Goal: Task Accomplishment & Management: Manage account settings

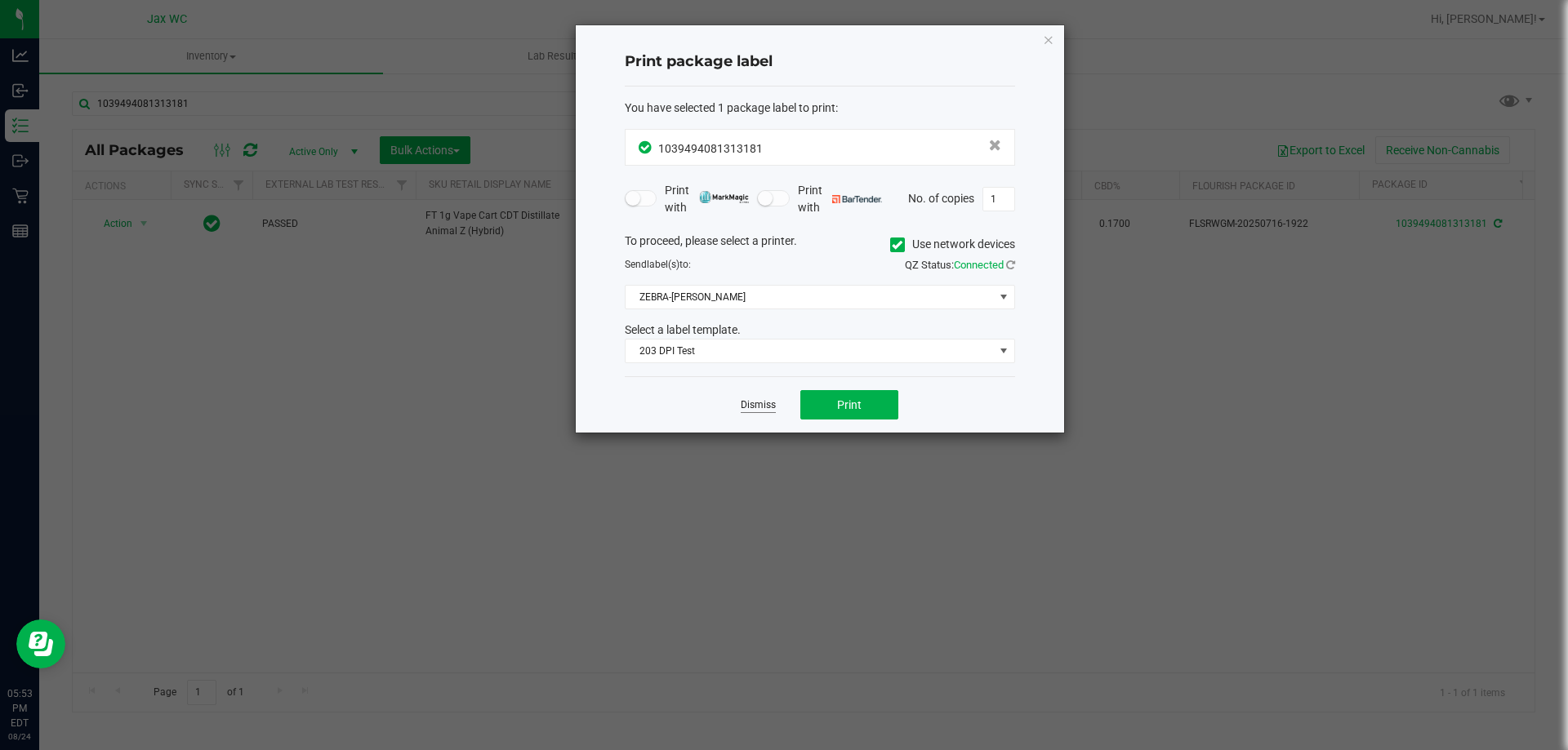
click at [756, 409] on link "Dismiss" at bounding box center [758, 405] width 35 height 14
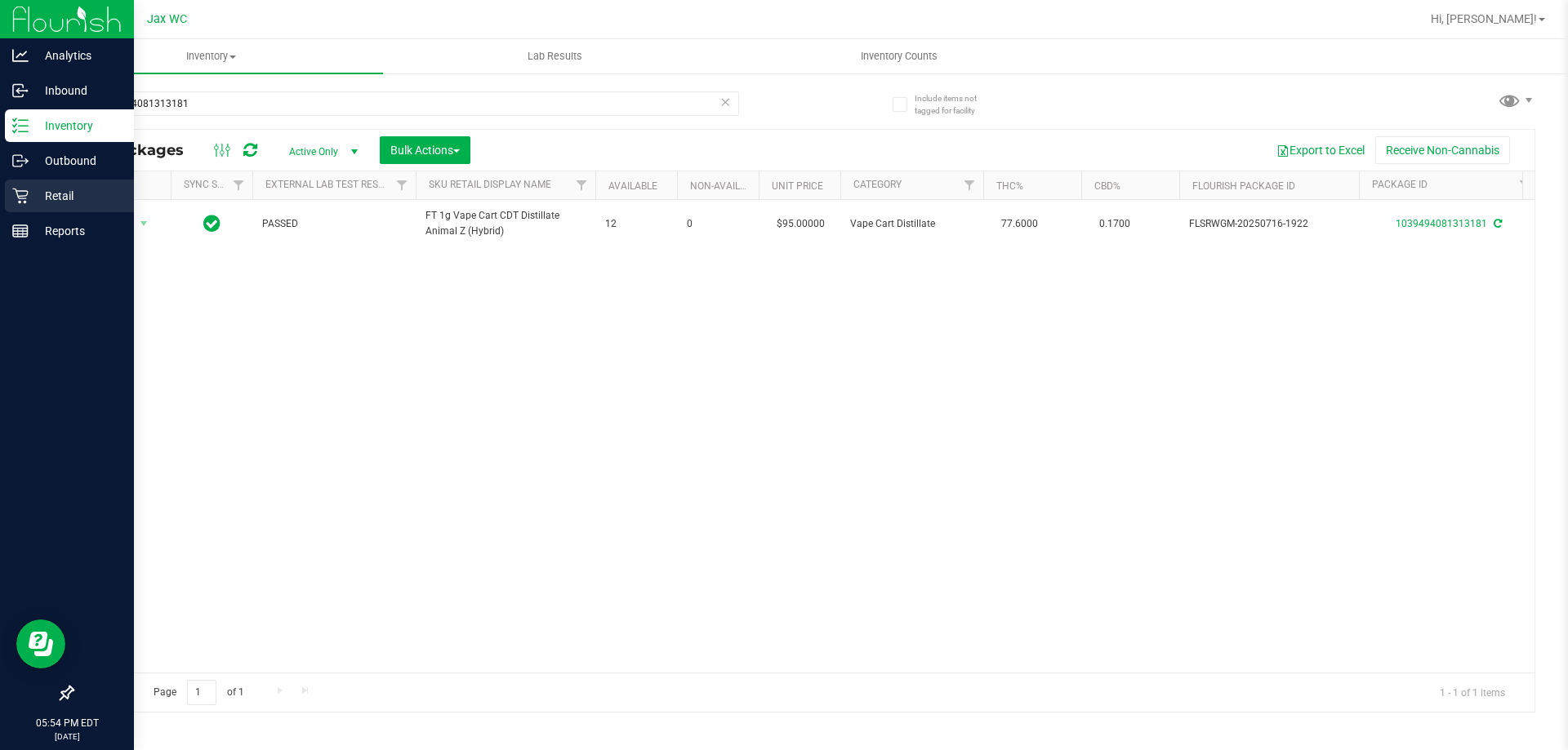
click at [0, 190] on link "Retail" at bounding box center [67, 197] width 134 height 35
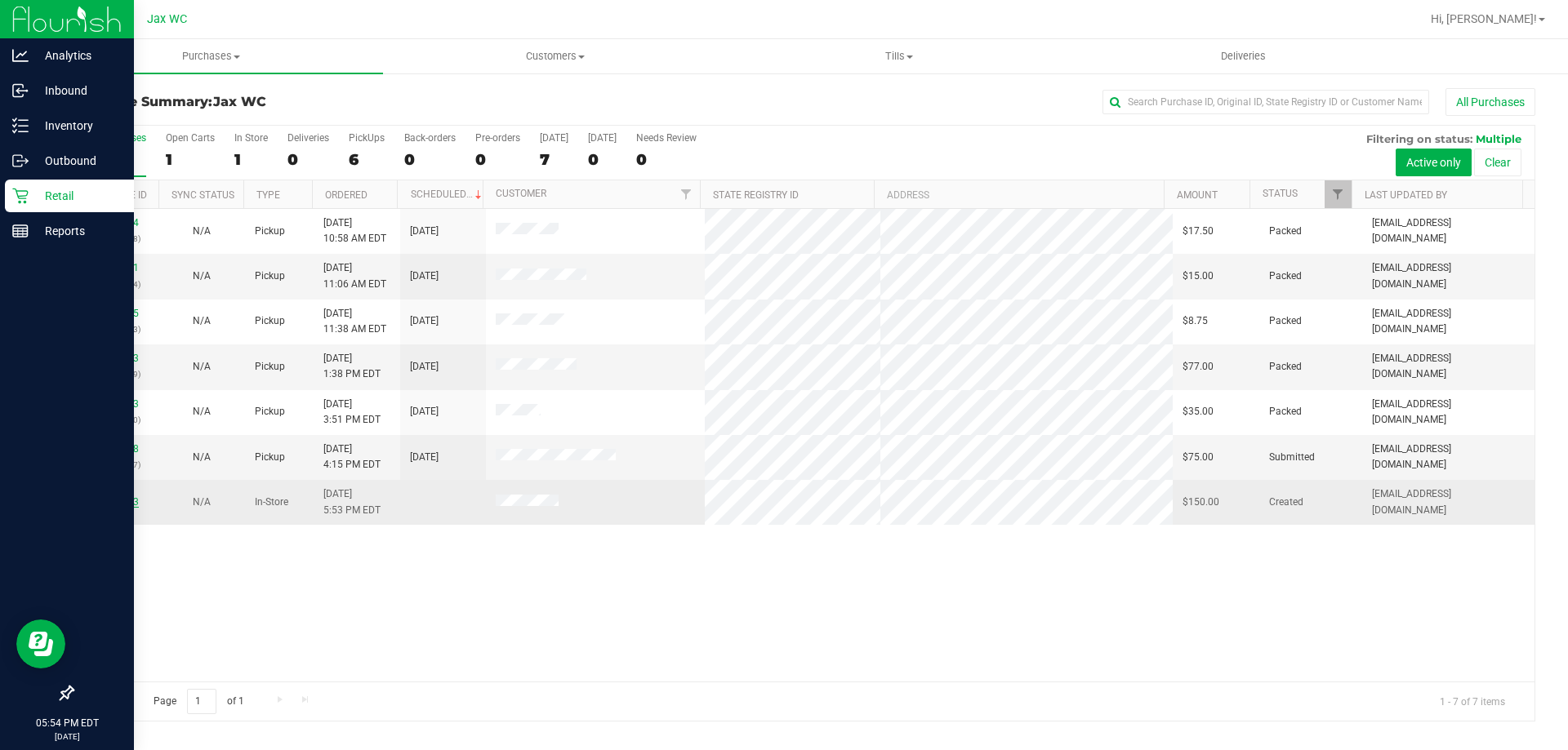
click at [120, 506] on link "11841173" at bounding box center [116, 502] width 46 height 11
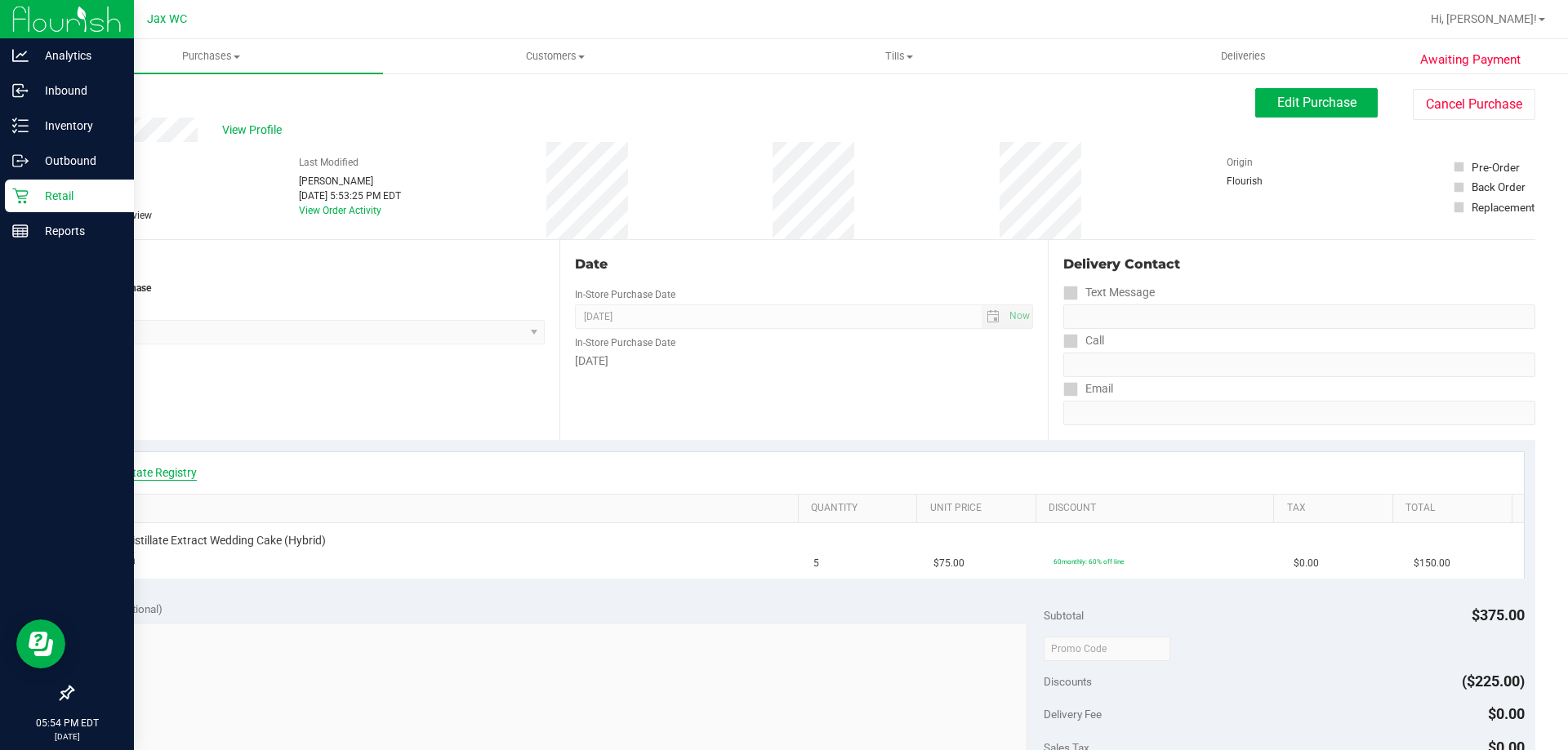
click at [154, 476] on link "View State Registry" at bounding box center [147, 473] width 98 height 17
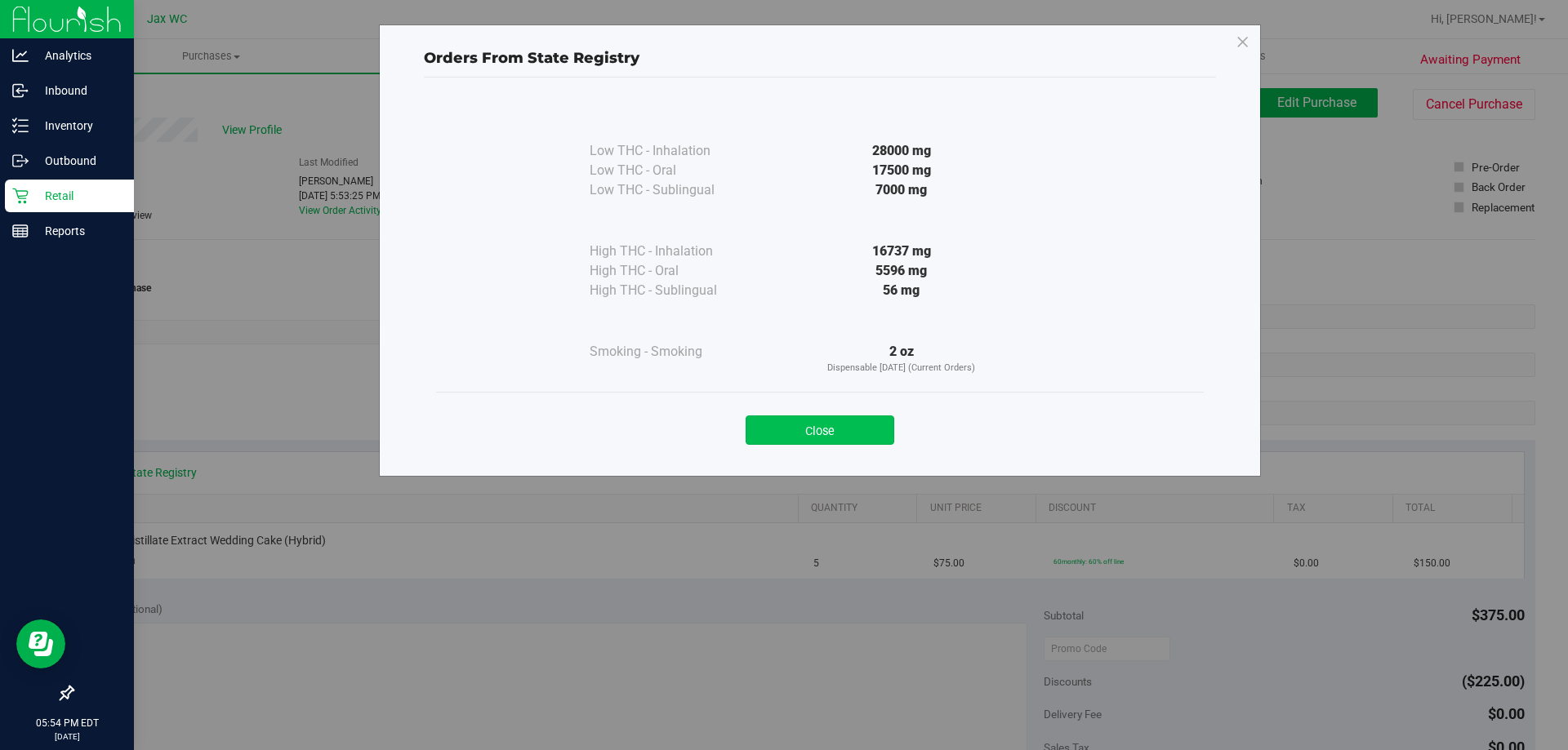
click at [838, 429] on button "Close" at bounding box center [819, 431] width 148 height 29
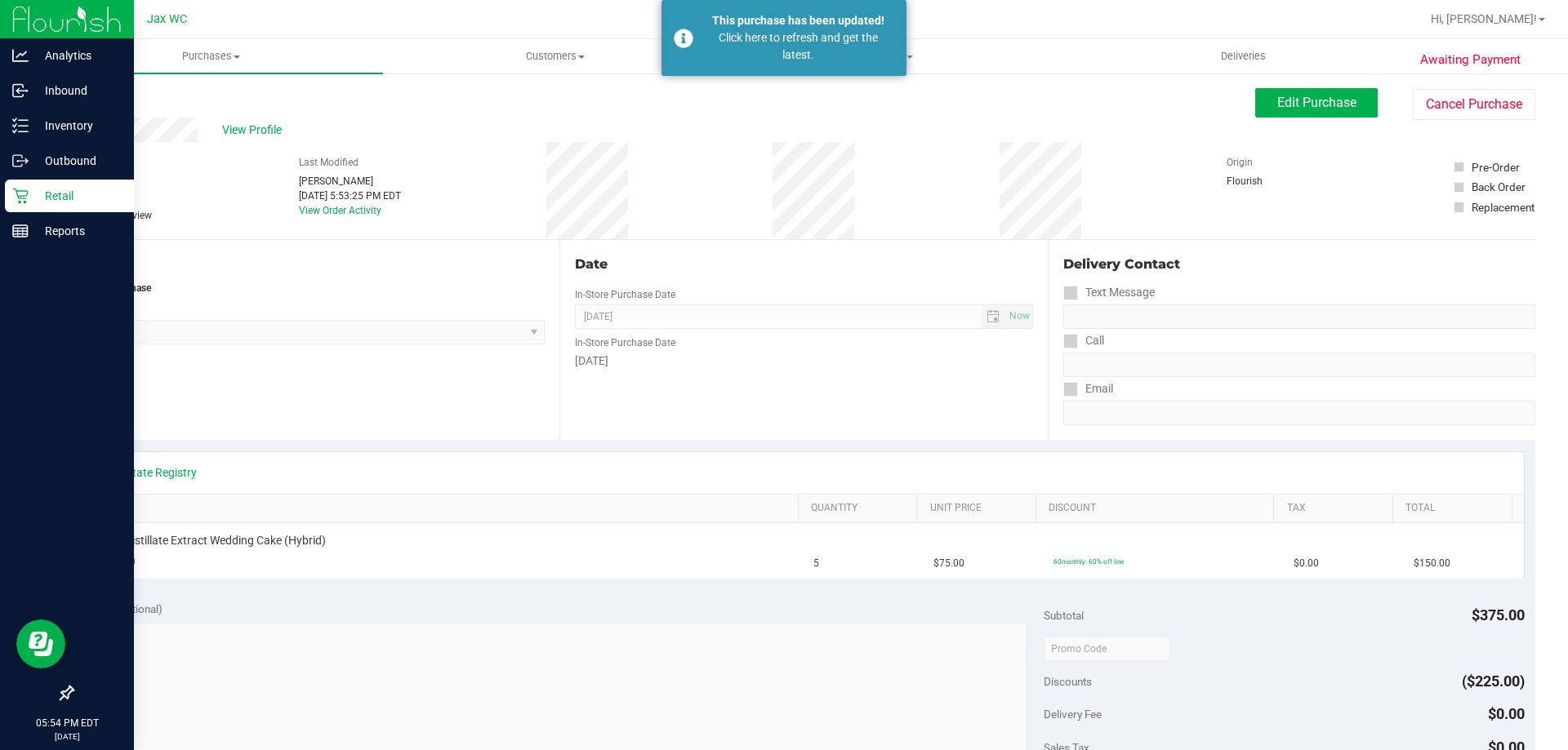
click at [7, 190] on div "Retail" at bounding box center [69, 195] width 129 height 32
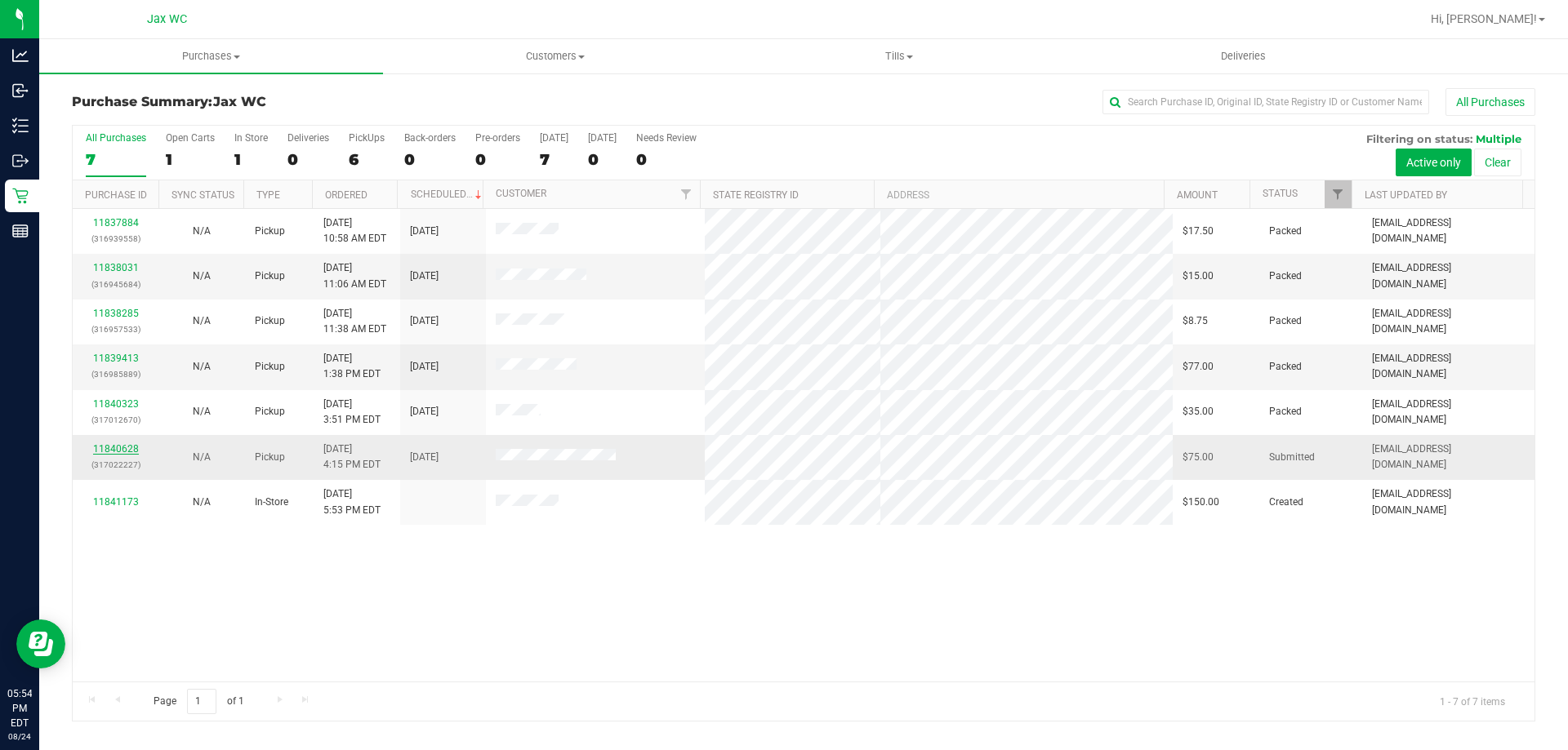
click at [116, 445] on link "11840628" at bounding box center [116, 449] width 46 height 11
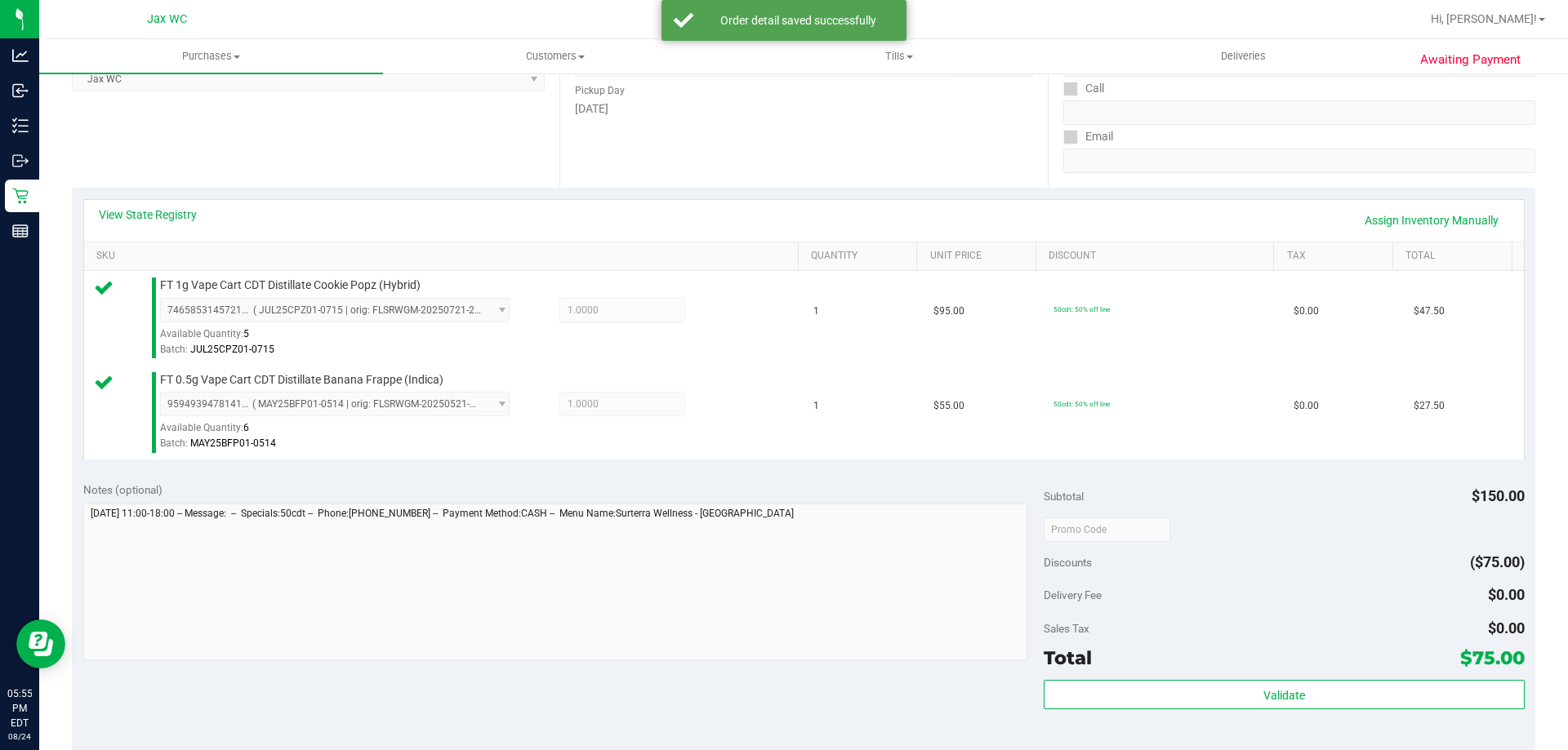
scroll to position [327, 0]
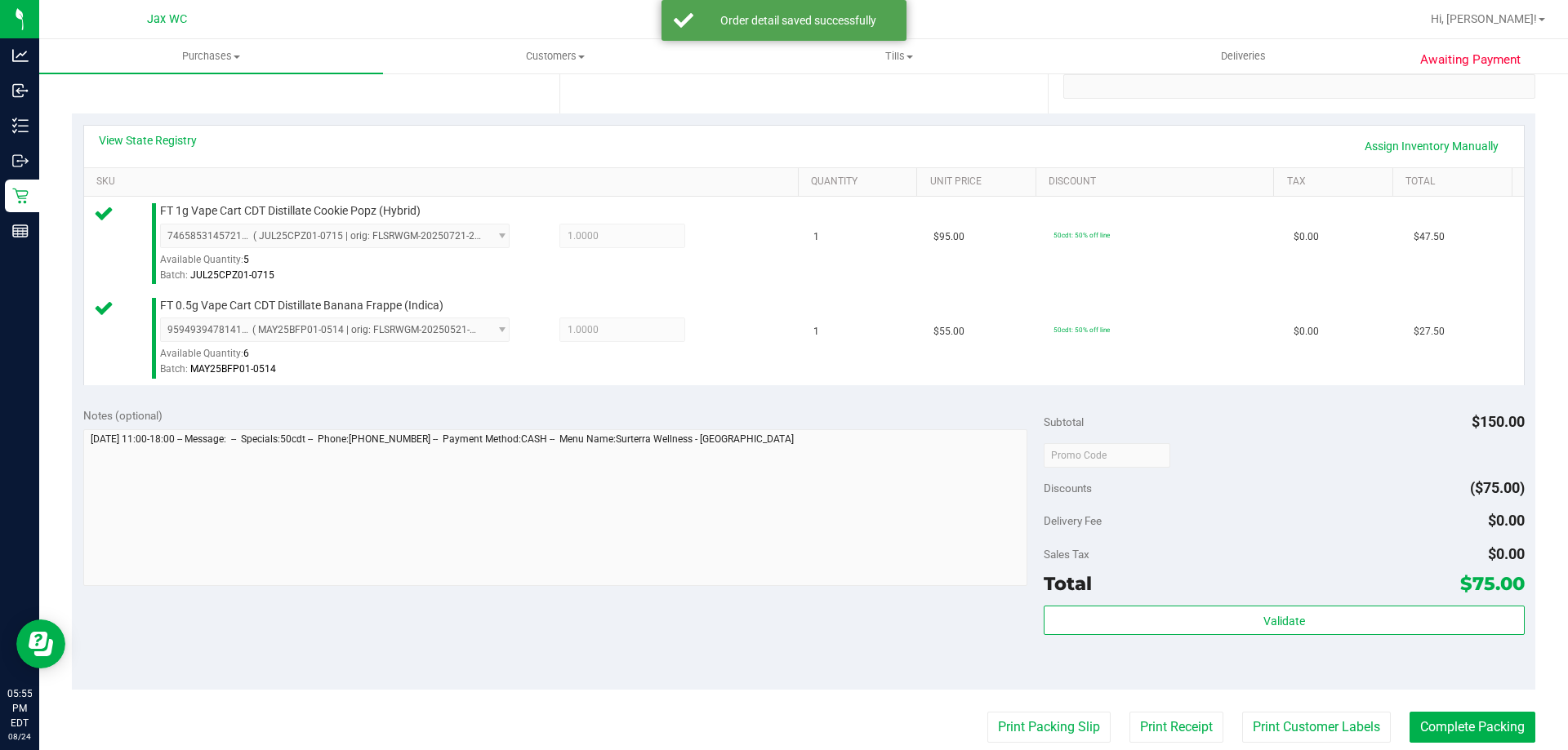
click at [1390, 604] on div "Subtotal $150.00 Discounts ($75.00) Delivery Fee $0.00 Sales Tax $0.00 Total $7…" at bounding box center [1284, 543] width 480 height 271
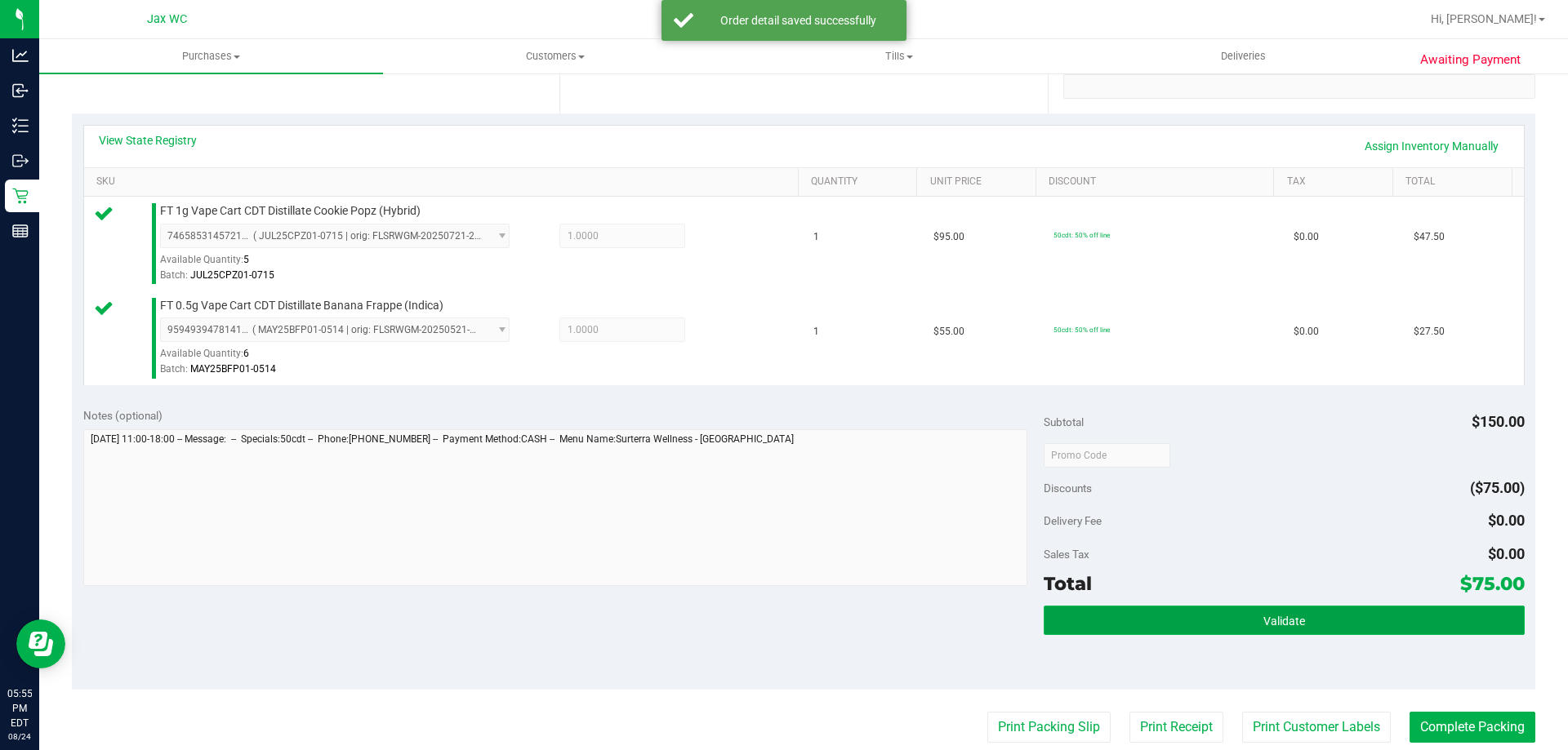
click at [1394, 619] on button "Validate" at bounding box center [1284, 620] width 480 height 29
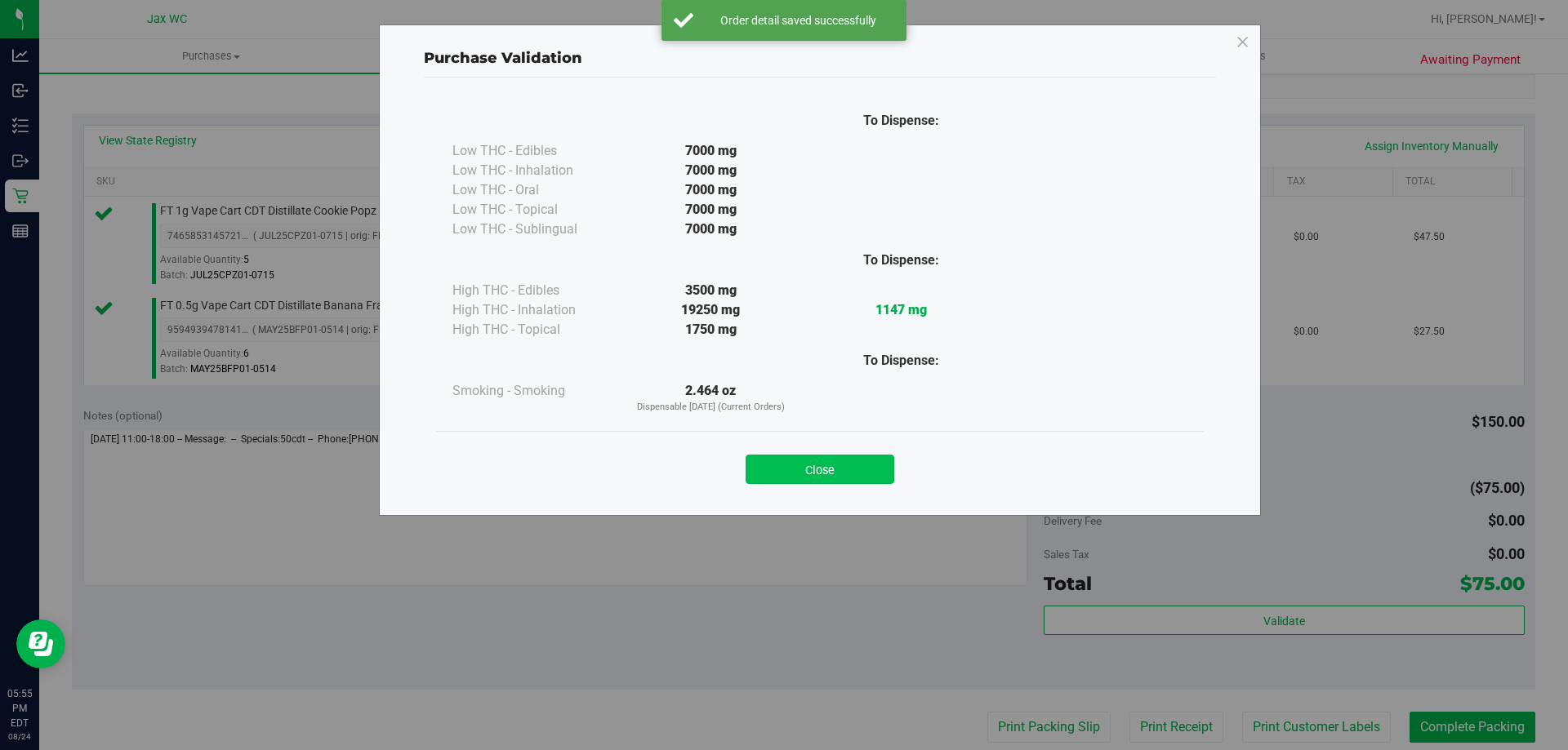
click at [809, 472] on button "Close" at bounding box center [819, 469] width 148 height 29
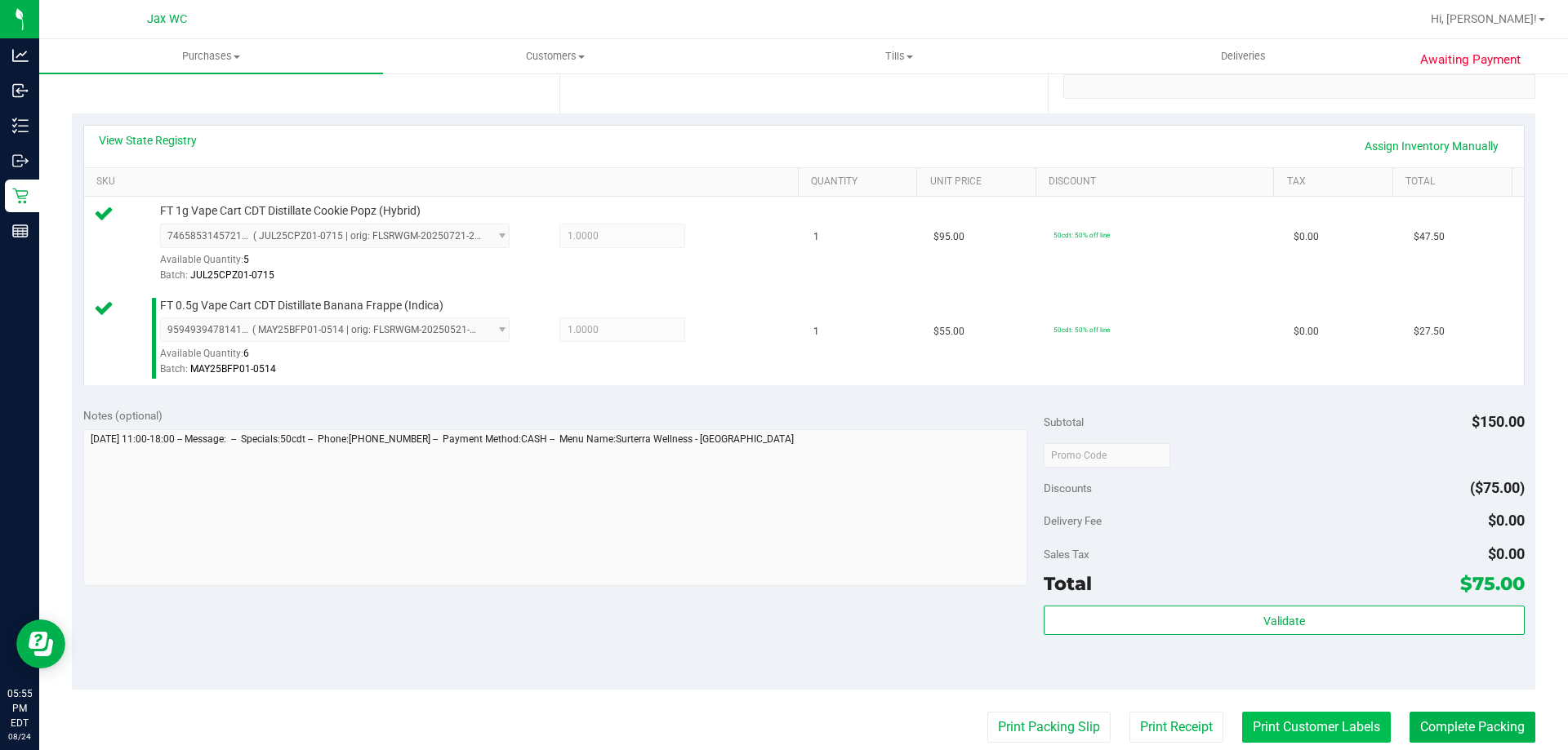
click at [1320, 716] on button "Print Customer Labels" at bounding box center [1316, 728] width 148 height 31
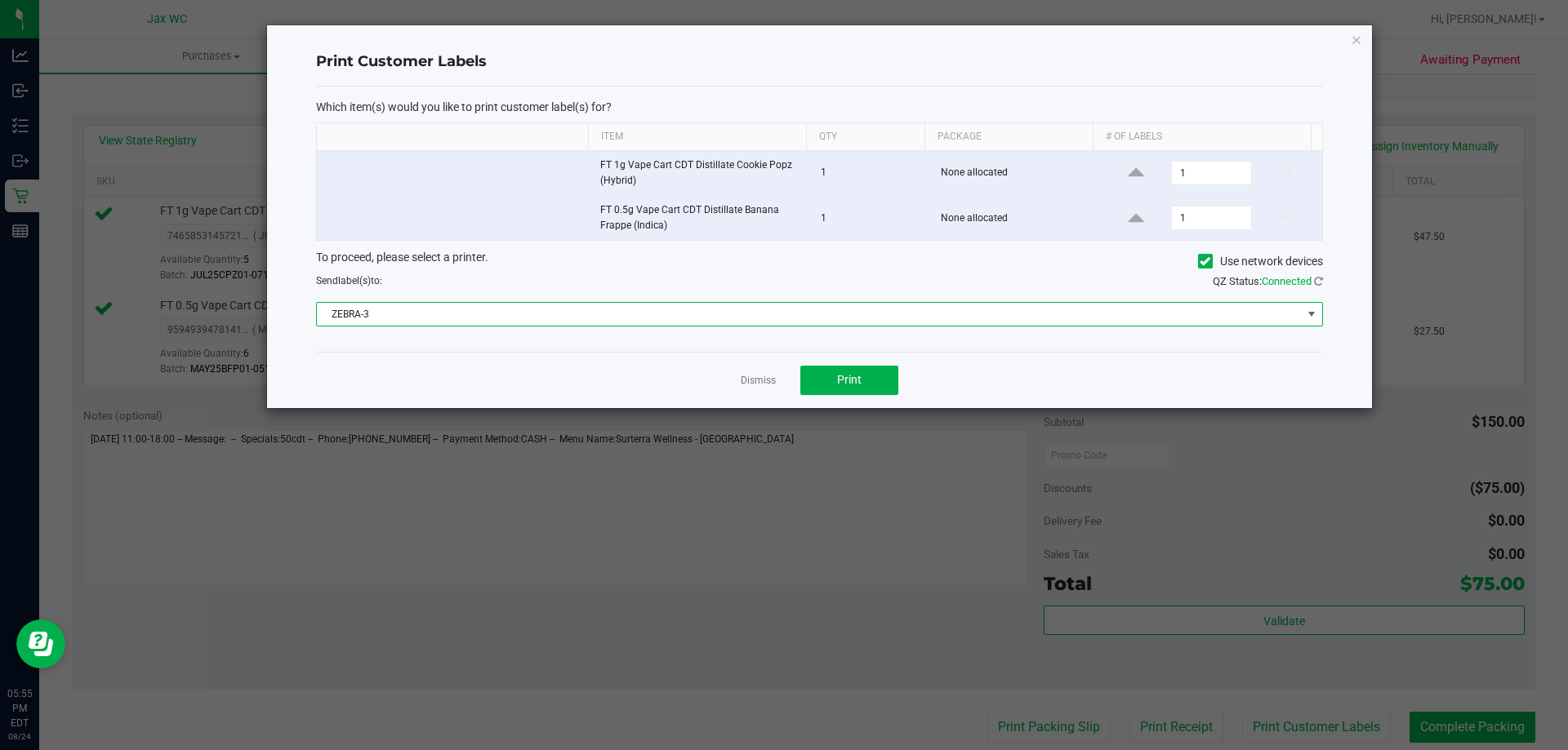
click at [758, 325] on span "ZEBRA-3" at bounding box center [809, 314] width 985 height 23
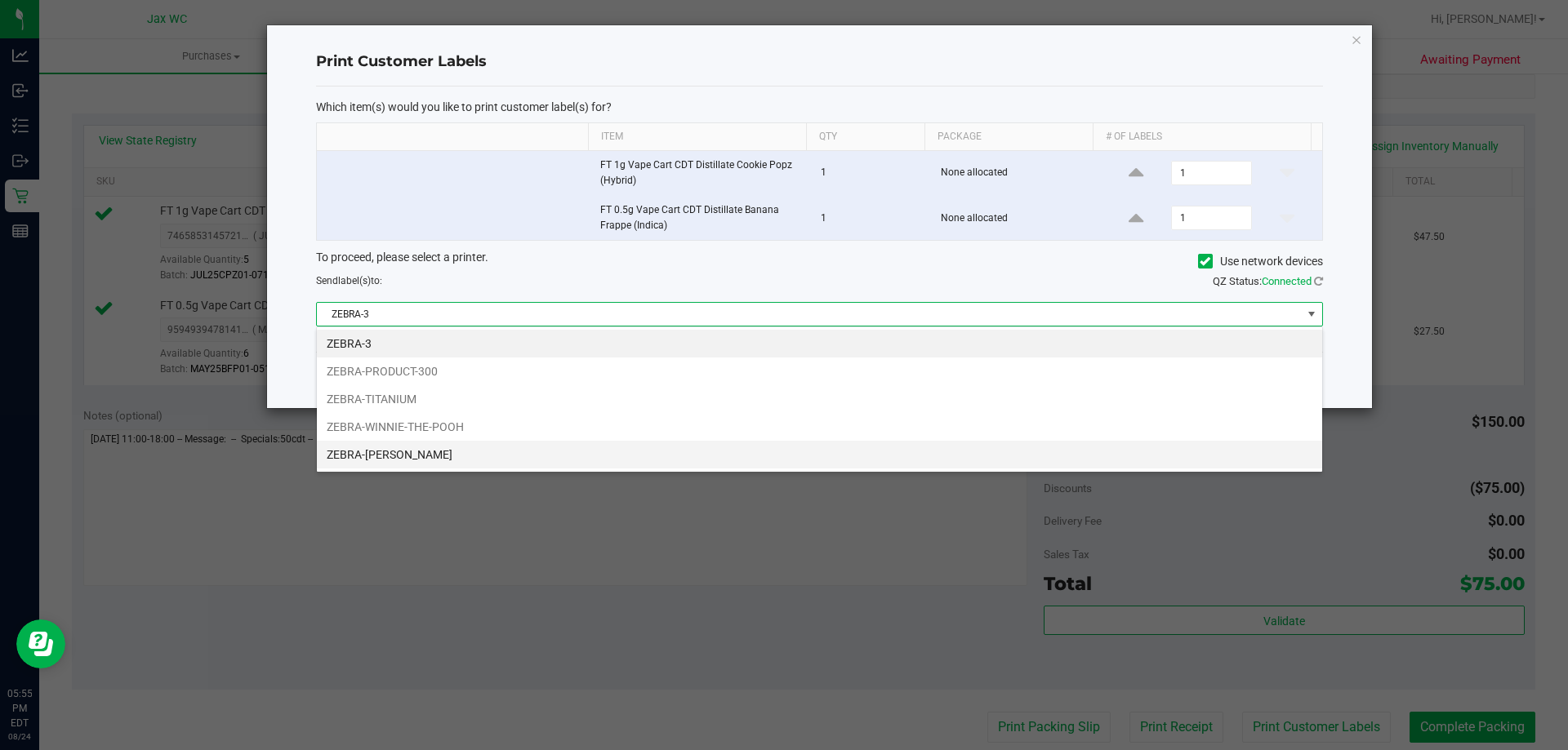
scroll to position [25, 1006]
click at [548, 444] on li "ZEBRA-[PERSON_NAME]" at bounding box center [819, 455] width 1005 height 28
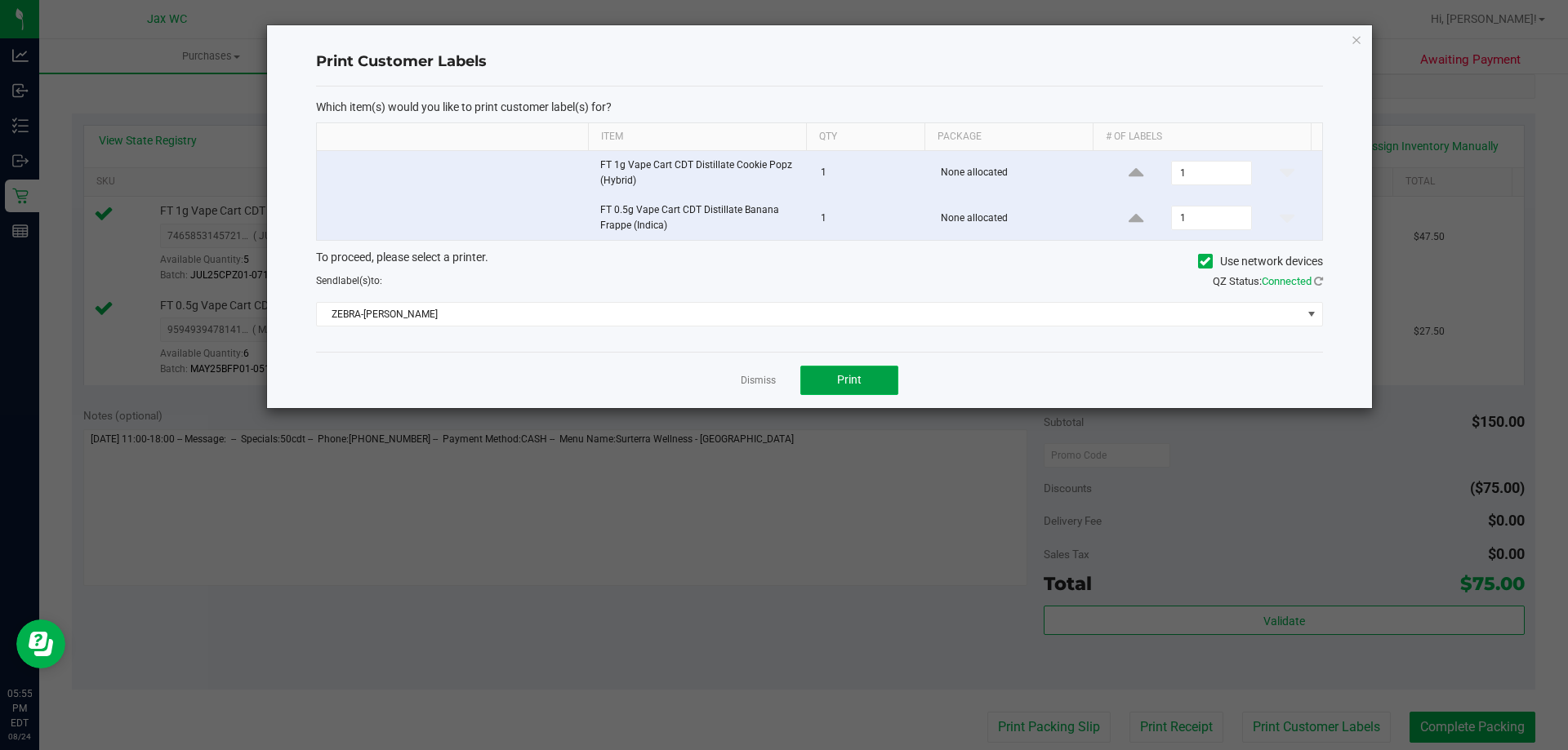
click at [840, 371] on button "Print" at bounding box center [849, 381] width 98 height 29
click at [761, 387] on link "Dismiss" at bounding box center [758, 380] width 35 height 14
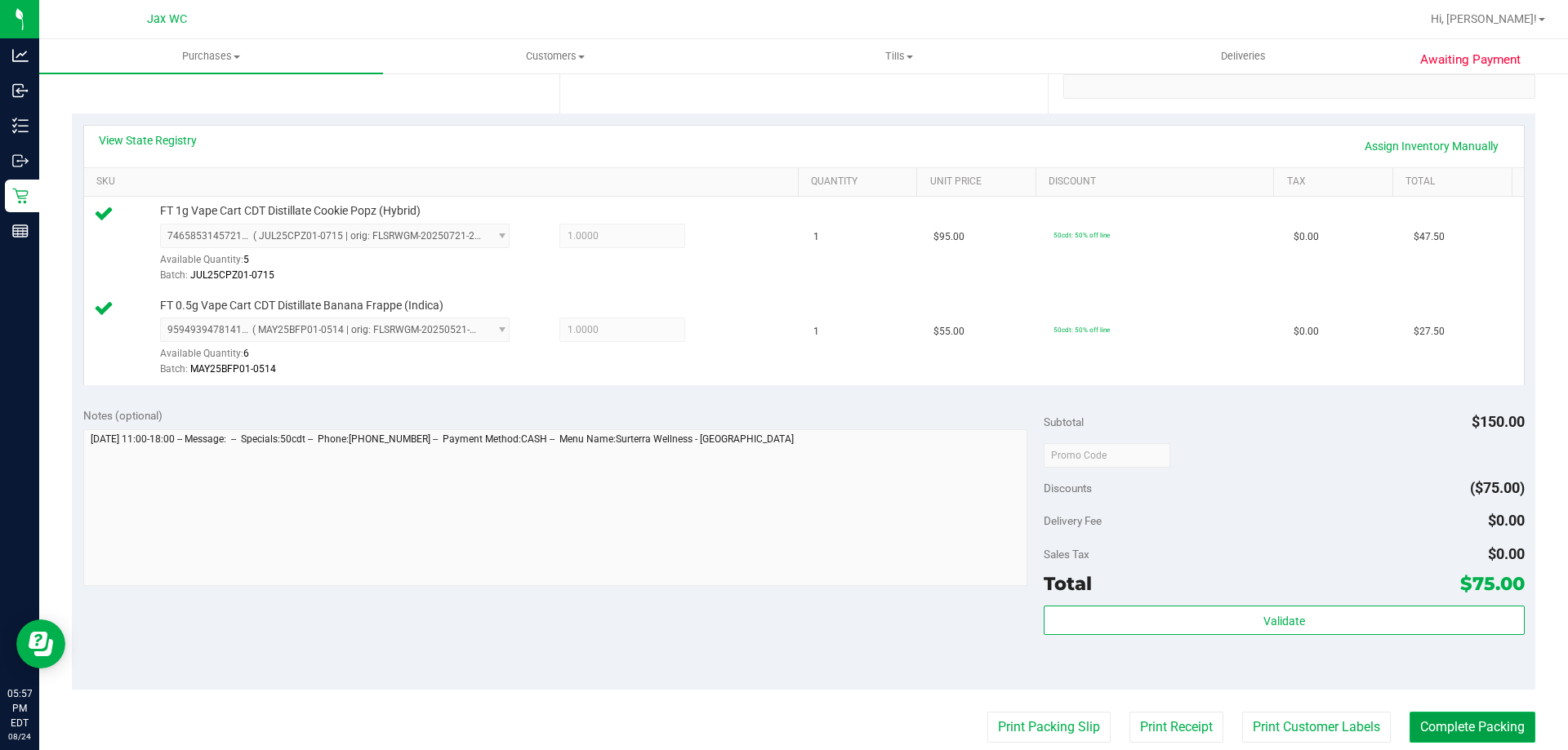
click at [1470, 722] on button "Complete Packing" at bounding box center [1472, 728] width 126 height 31
click at [1470, 722] on button "Complete Packing" at bounding box center [1465, 728] width 139 height 31
click at [1468, 721] on button "Complete Packing" at bounding box center [1465, 728] width 139 height 31
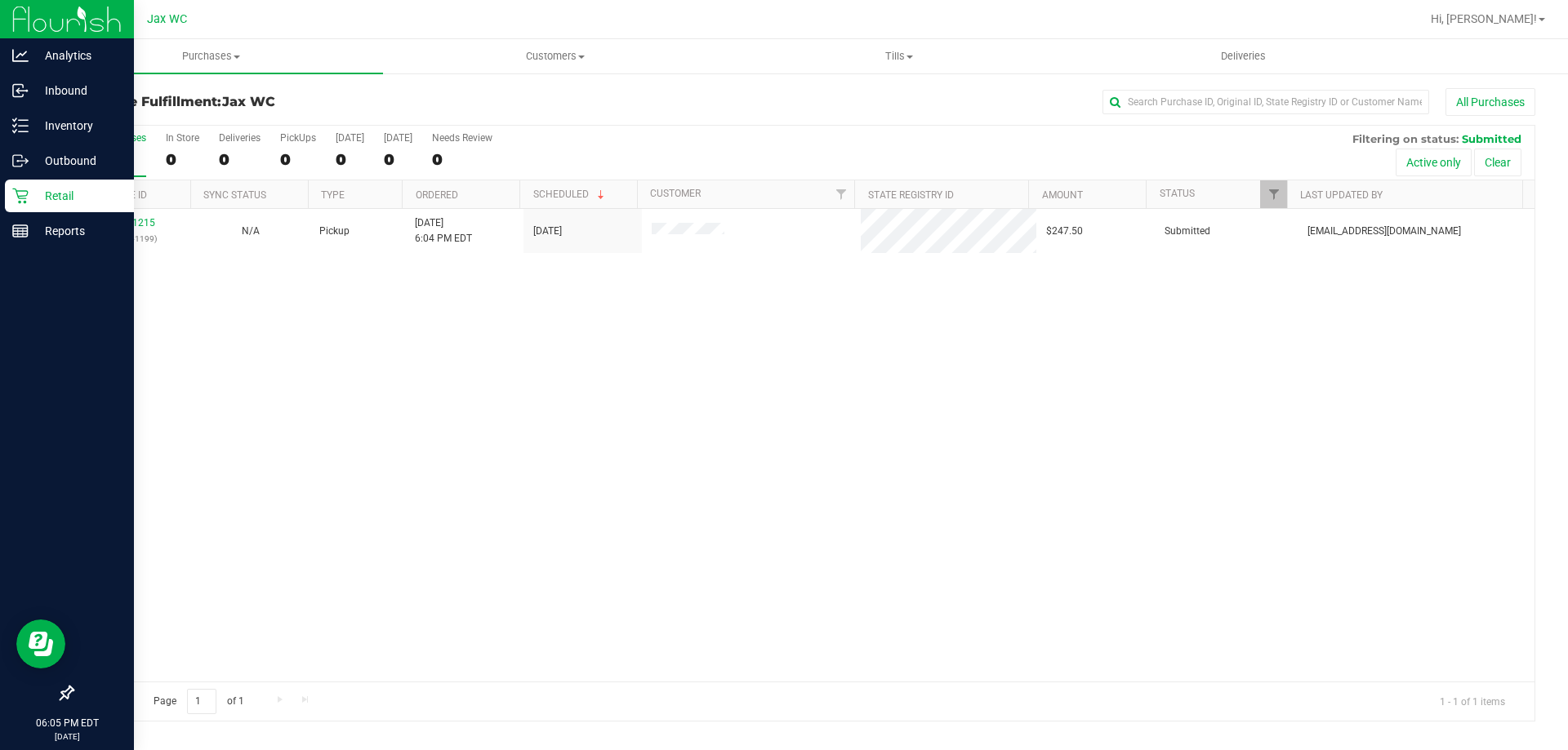
click at [75, 204] on p "Retail" at bounding box center [77, 195] width 98 height 19
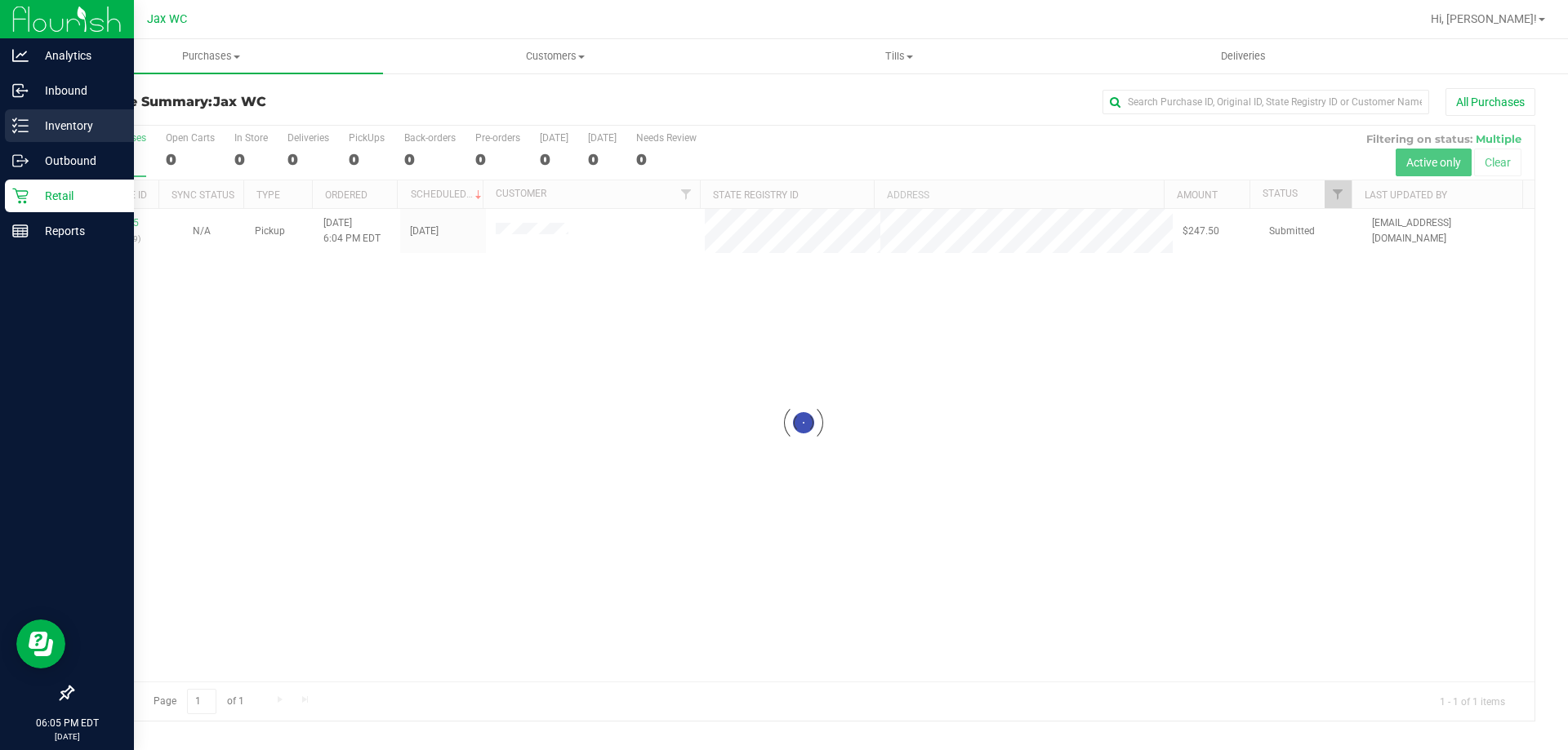
click at [56, 126] on p "Inventory" at bounding box center [77, 125] width 98 height 19
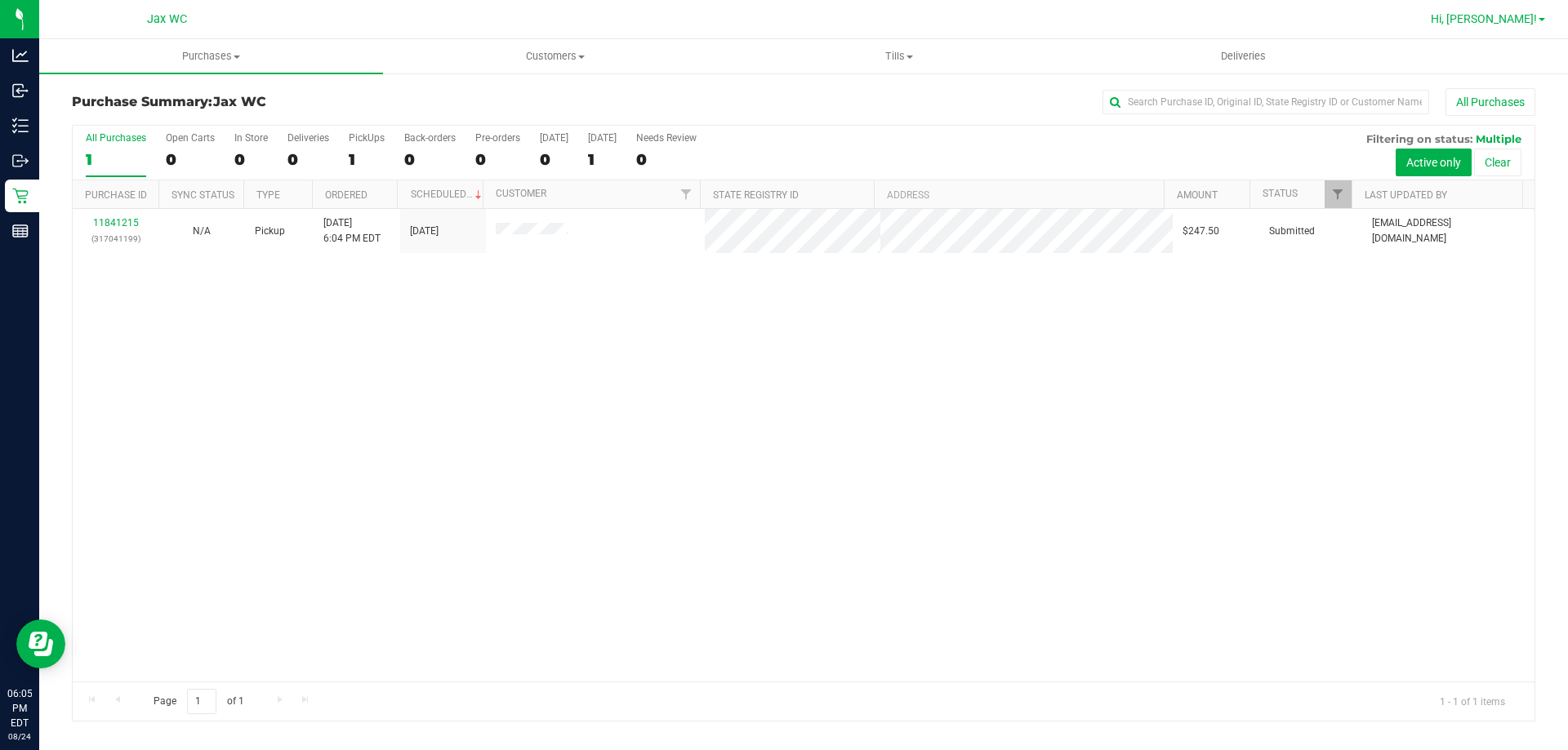
drag, startPoint x: 1525, startPoint y: 6, endPoint x: 1524, endPoint y: 22, distance: 16.0
click at [1525, 17] on div "Hi, [PERSON_NAME]!" at bounding box center [1487, 18] width 127 height 29
click at [1523, 22] on span "Hi, [PERSON_NAME]!" at bounding box center [1483, 18] width 106 height 13
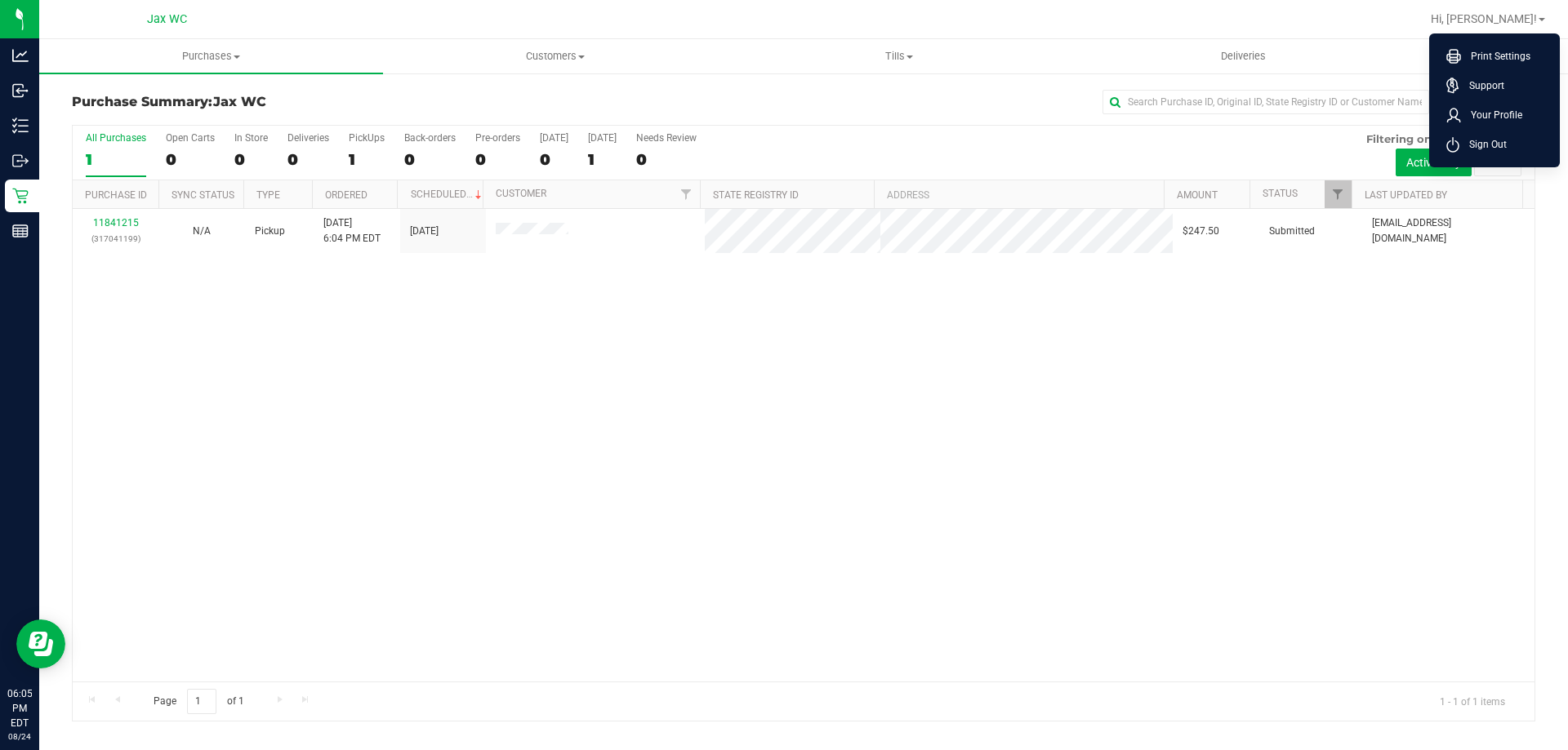
drag, startPoint x: 1432, startPoint y: 133, endPoint x: 1444, endPoint y: 138, distance: 13.0
click at [1434, 133] on ul "Print Settings Support Your Profile Sign Out" at bounding box center [1494, 100] width 131 height 134
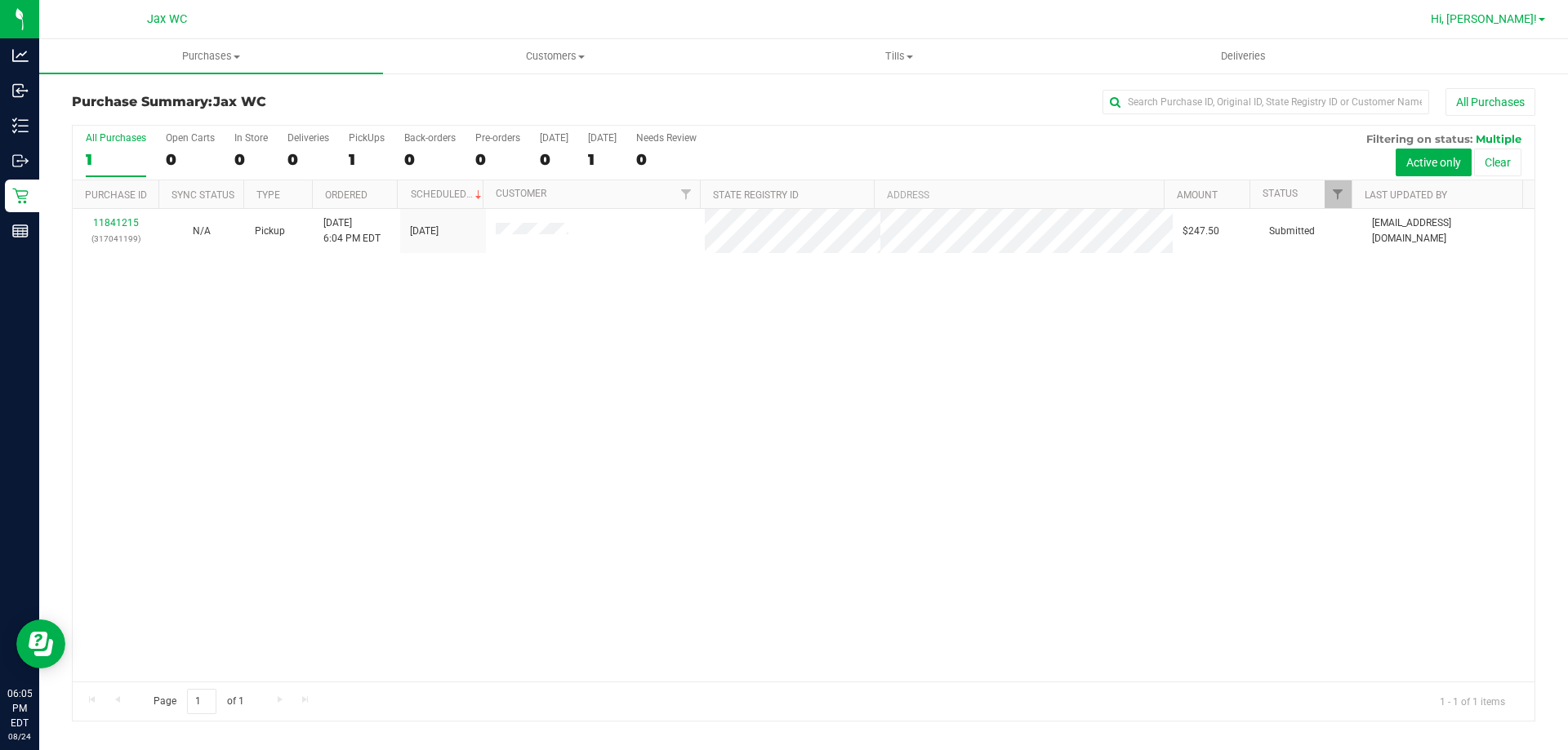
click at [1497, 26] on link "Hi, [PERSON_NAME]!" at bounding box center [1487, 19] width 127 height 17
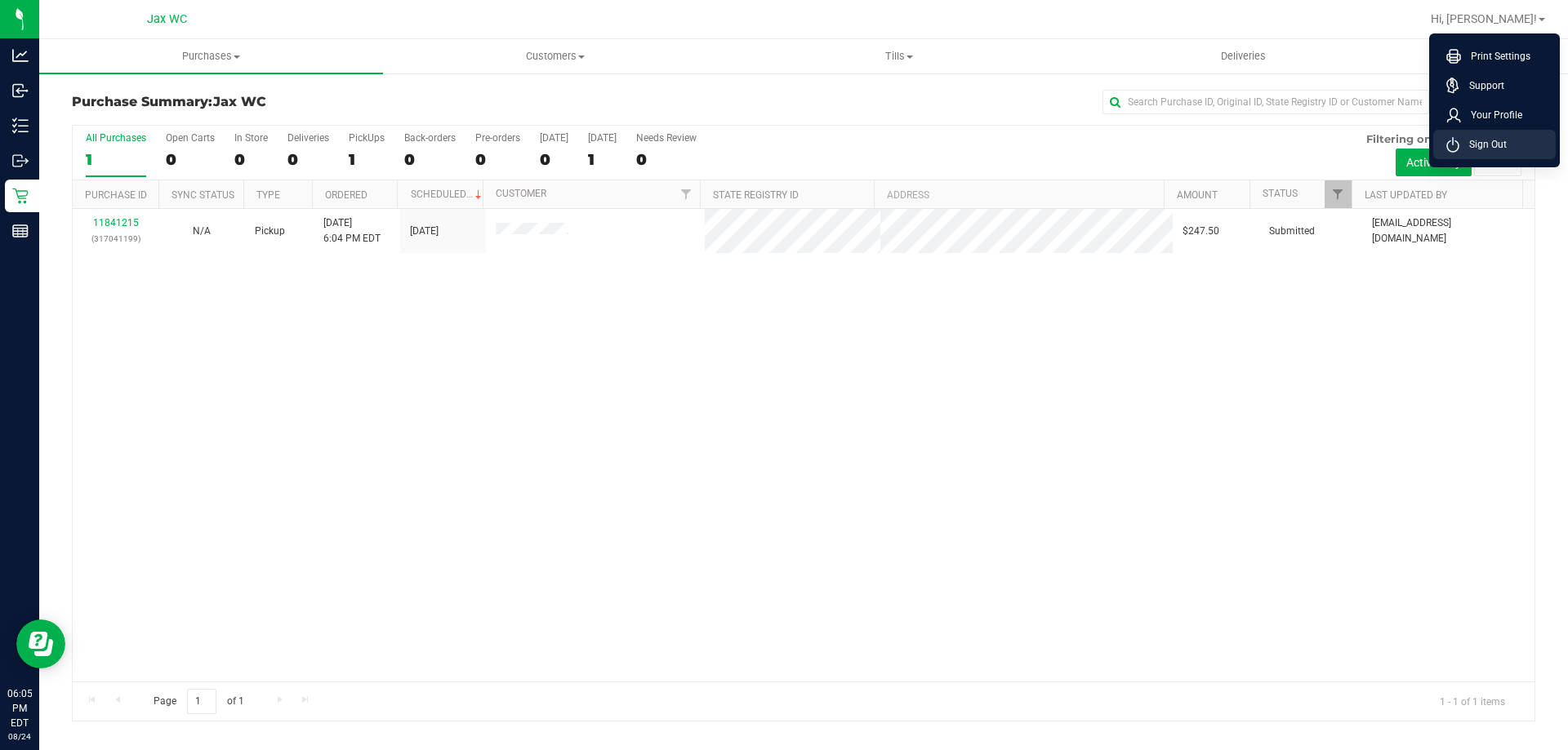
click at [1481, 141] on span "Sign Out" at bounding box center [1482, 144] width 47 height 17
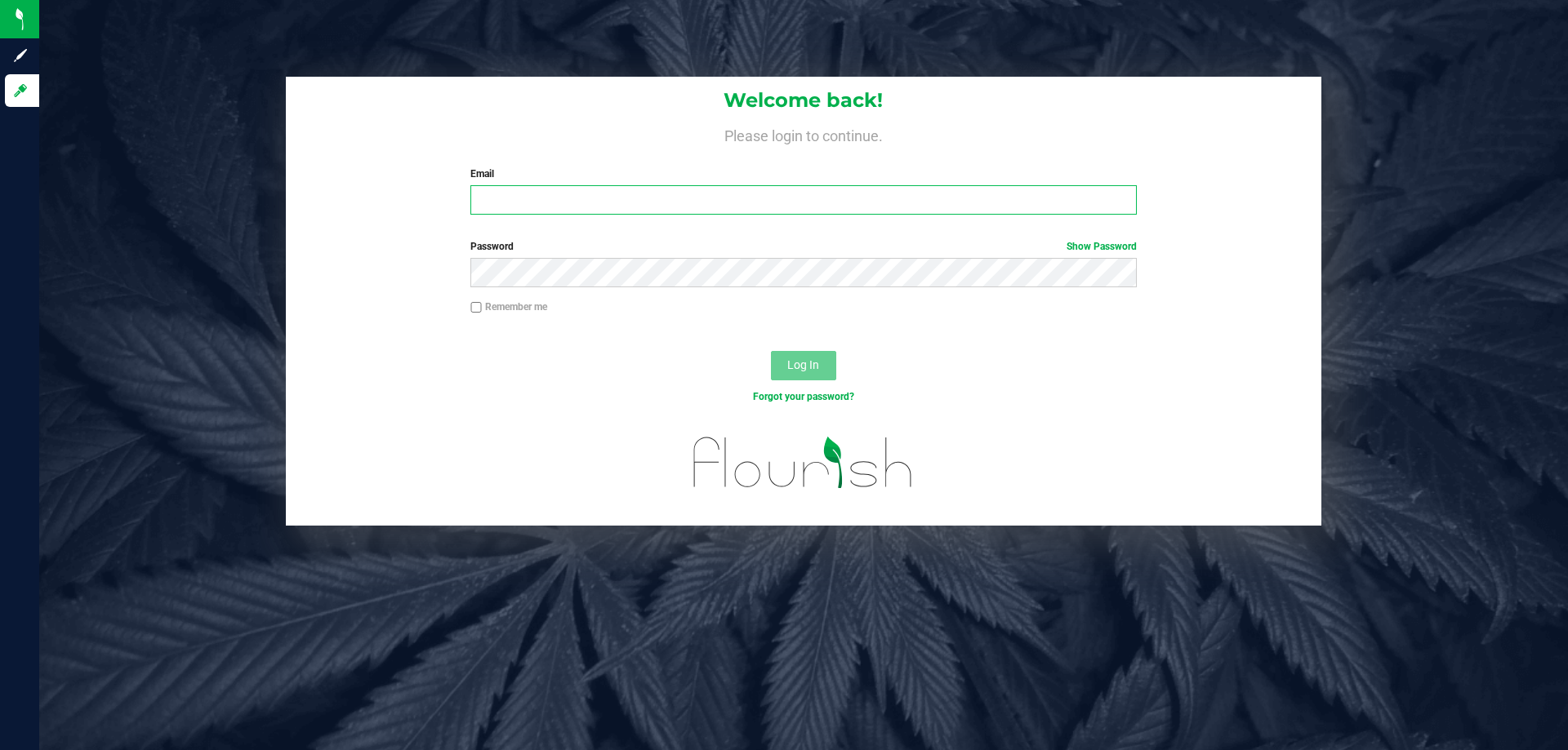
click at [808, 209] on input "Email" at bounding box center [802, 200] width 665 height 29
type input "[EMAIL_ADDRESS][DOMAIN_NAME]"
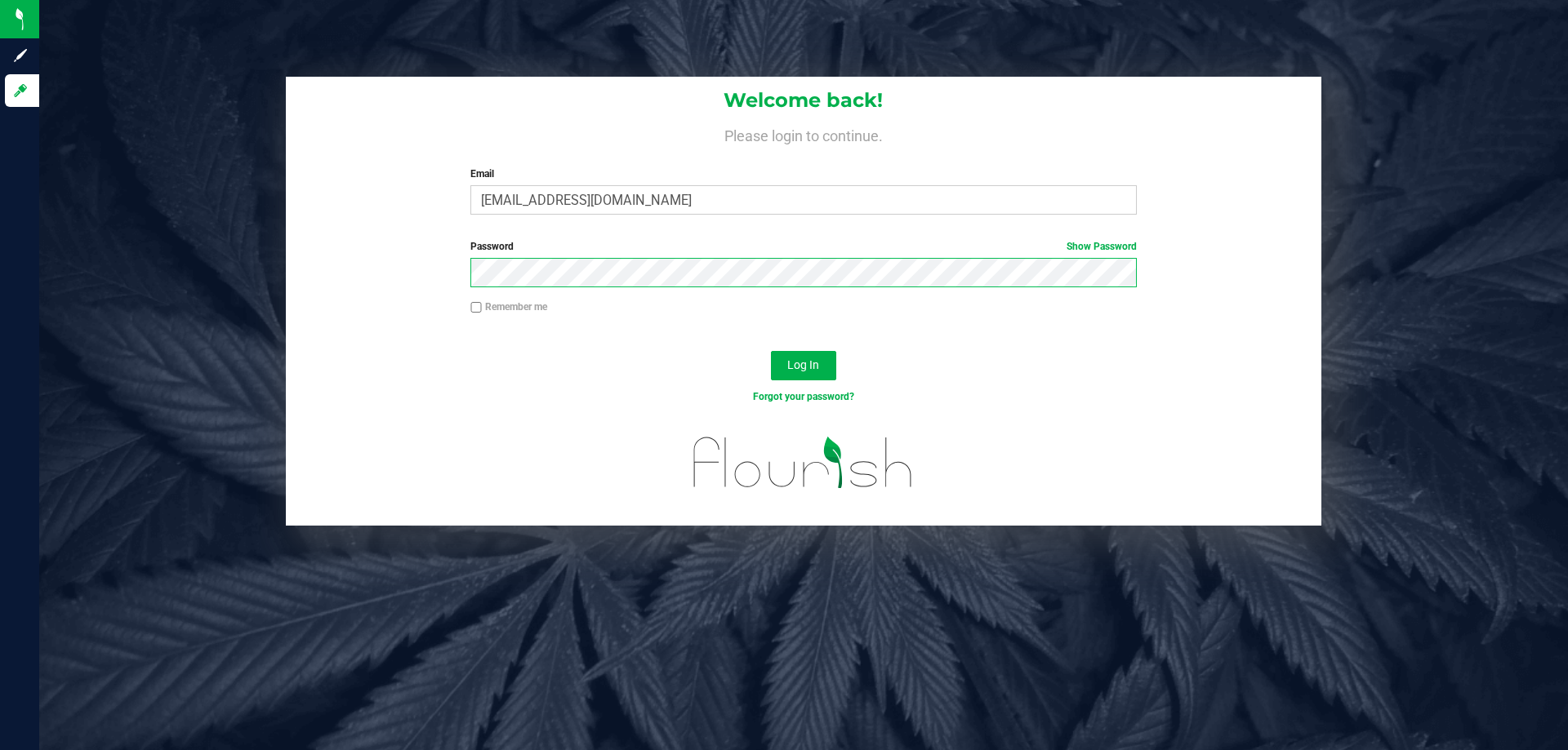
click at [771, 352] on button "Log In" at bounding box center [803, 366] width 65 height 29
